Goal: Information Seeking & Learning: Learn about a topic

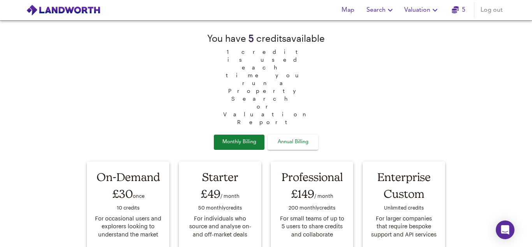
click at [428, 12] on span "Valuation" at bounding box center [422, 10] width 35 height 11
click at [426, 39] on li "Valuation Report History" at bounding box center [422, 42] width 93 height 14
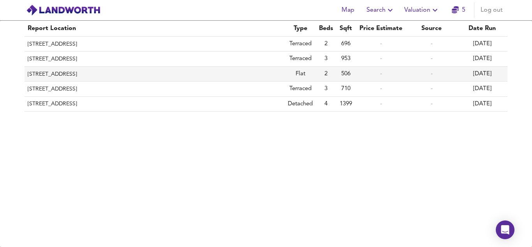
click at [103, 75] on th "[STREET_ADDRESS]" at bounding box center [155, 74] width 260 height 15
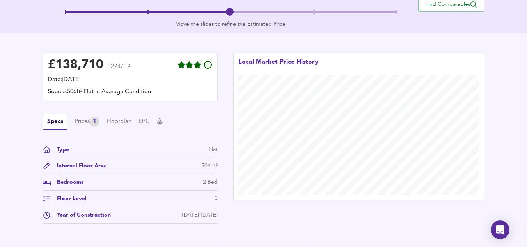
scroll to position [199, 0]
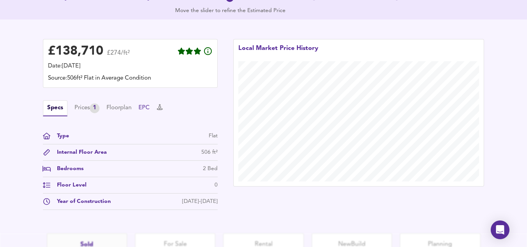
click at [143, 110] on button "EPC" at bounding box center [143, 108] width 11 height 9
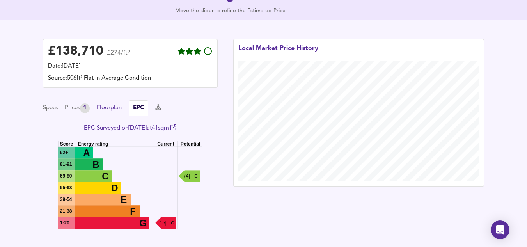
click at [114, 111] on button "Floorplan" at bounding box center [109, 108] width 25 height 9
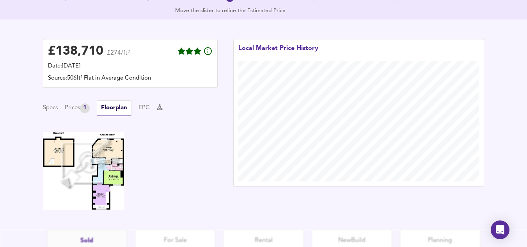
click at [98, 161] on img at bounding box center [83, 171] width 81 height 78
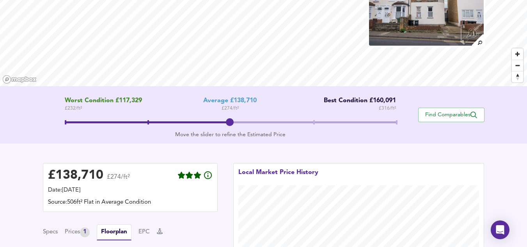
scroll to position [69, 0]
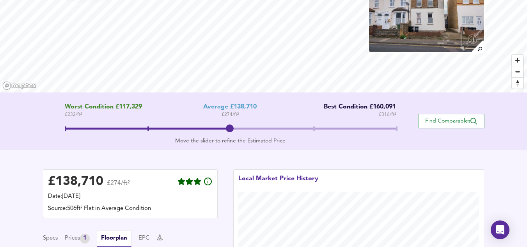
click at [394, 129] on span at bounding box center [230, 128] width 331 height 2
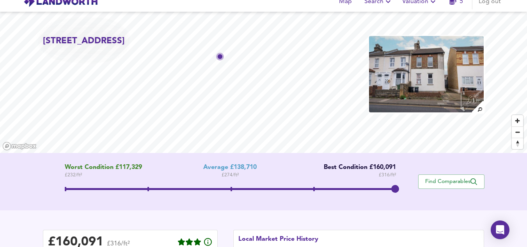
scroll to position [8, 0]
click at [275, 164] on div "[GEOGRAPHIC_DATA][STREET_ADDRESS] Worst Condition £117,329 £ 232 / ft² Average …" at bounding box center [263, 216] width 527 height 408
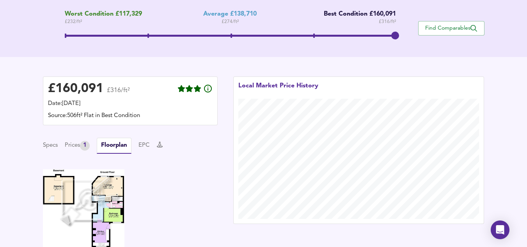
scroll to position [191, 0]
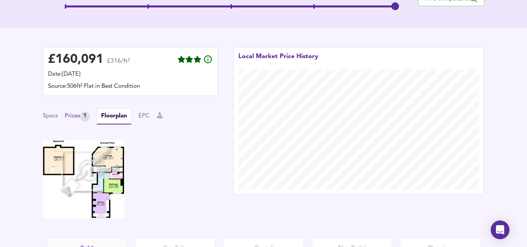
click at [78, 116] on div "Prices 1" at bounding box center [77, 116] width 25 height 10
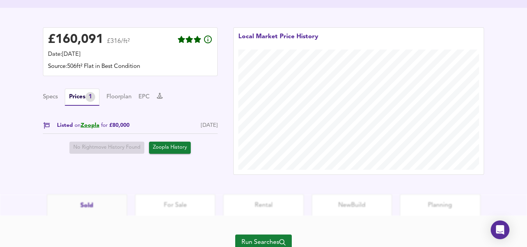
scroll to position [242, 0]
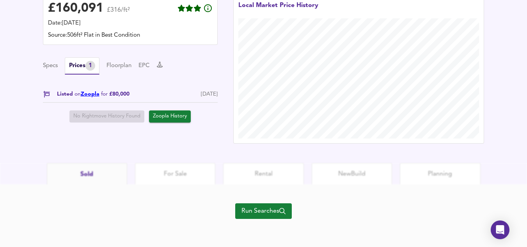
click at [93, 96] on link "Zoopla" at bounding box center [90, 93] width 19 height 5
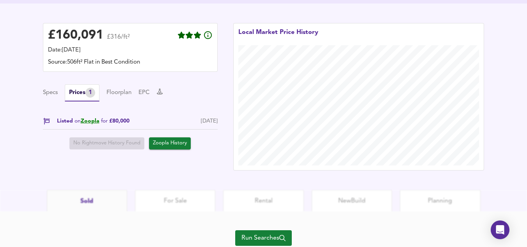
scroll to position [213, 0]
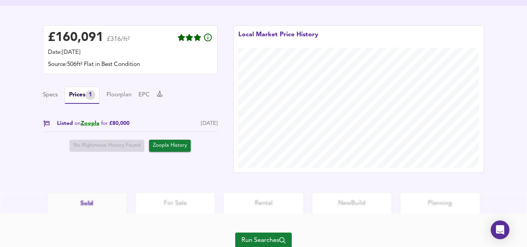
click at [127, 100] on div "Specs Prices 1 Floorplan EPC" at bounding box center [130, 95] width 175 height 17
click at [126, 97] on button "Floorplan" at bounding box center [118, 95] width 25 height 9
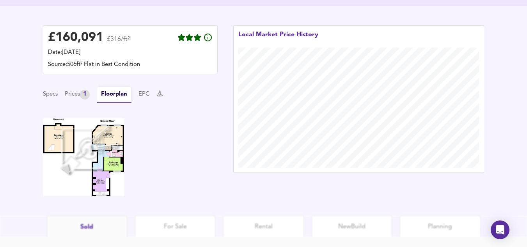
click at [106, 191] on img at bounding box center [83, 157] width 81 height 78
